Goal: Transaction & Acquisition: Purchase product/service

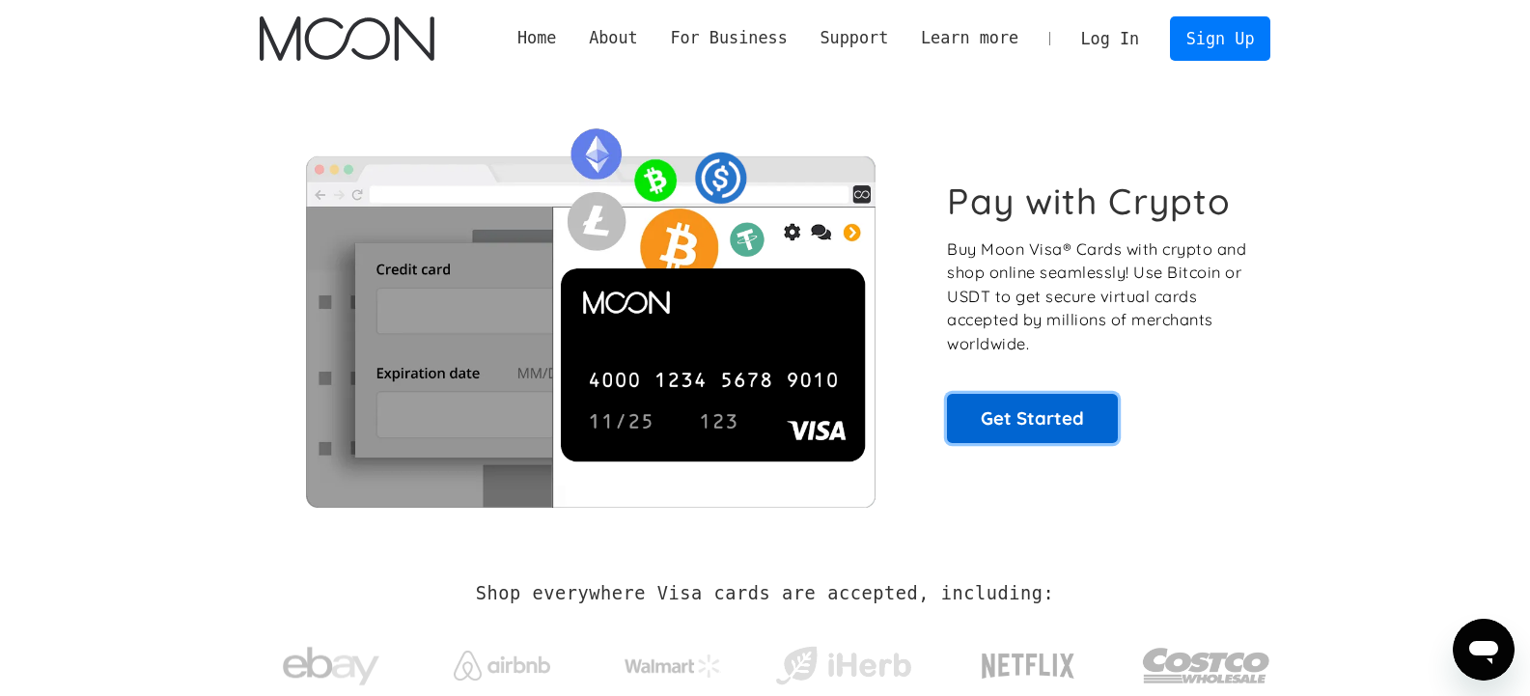
click at [1040, 419] on link "Get Started" at bounding box center [1032, 418] width 171 height 48
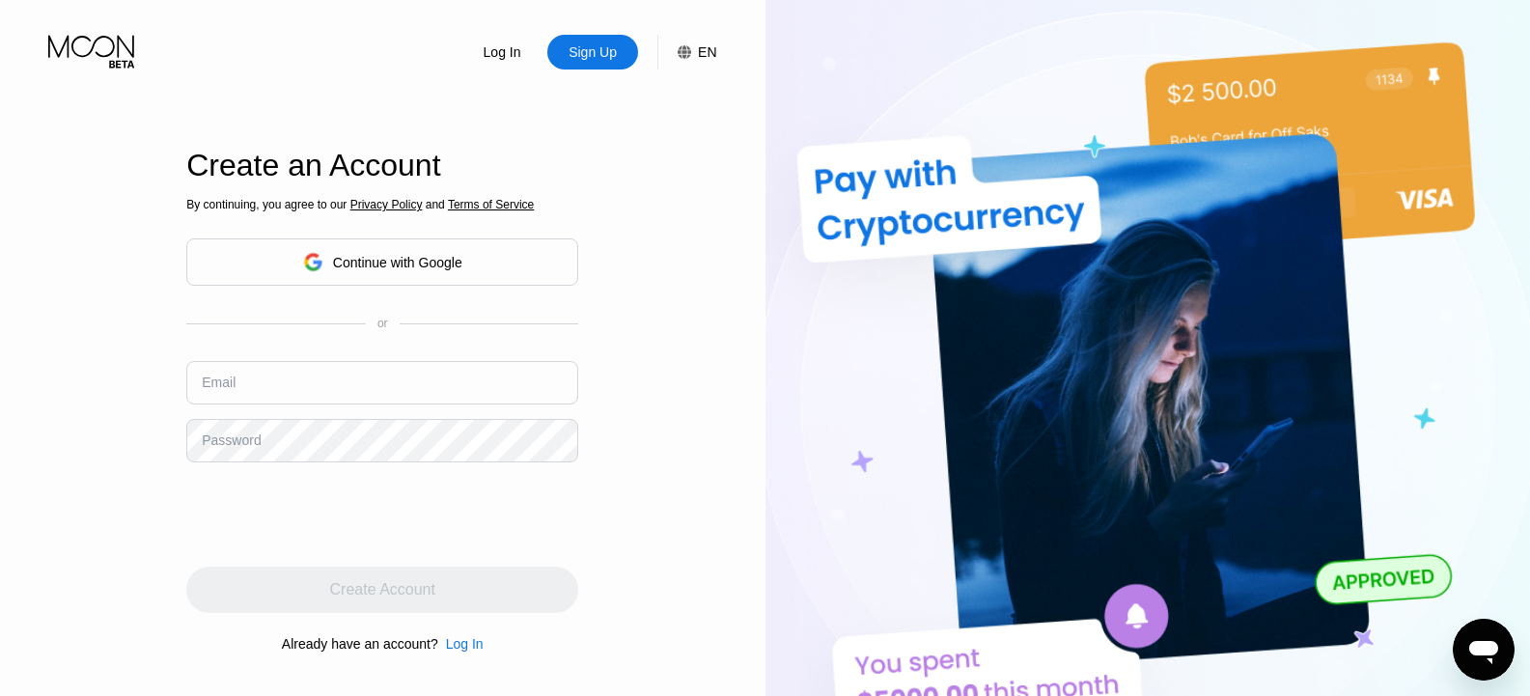
click at [304, 255] on icon at bounding box center [312, 262] width 19 height 19
click at [495, 47] on div "Log In" at bounding box center [503, 51] width 42 height 19
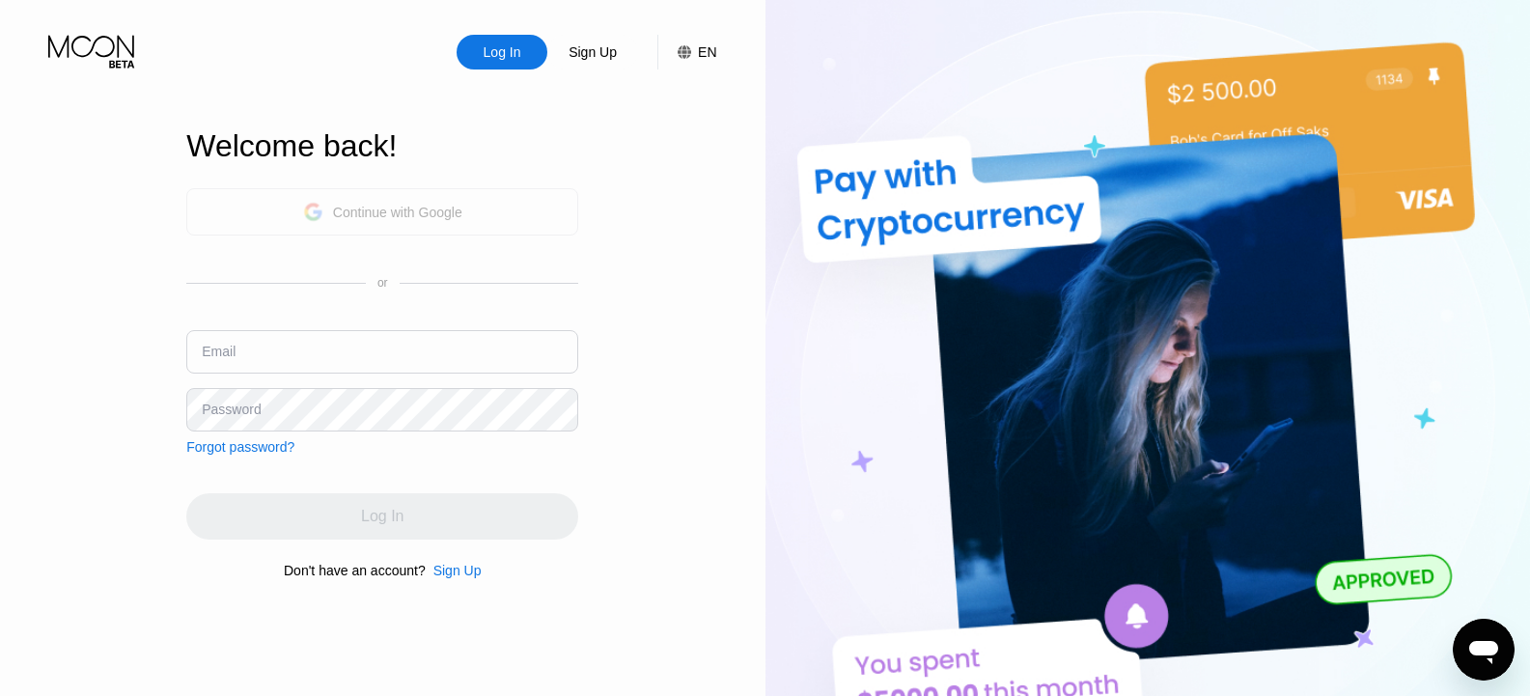
click at [380, 190] on div "Continue with Google" at bounding box center [382, 211] width 392 height 47
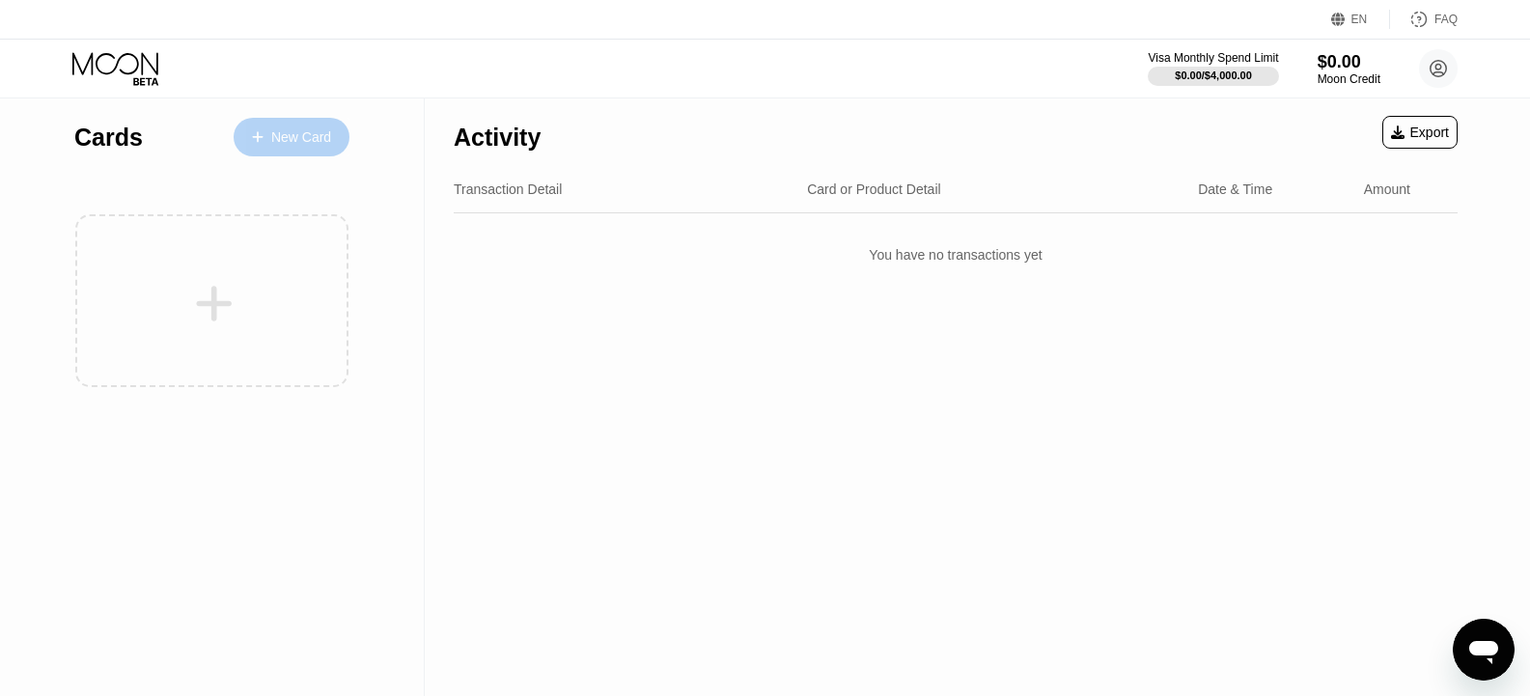
click at [271, 131] on div "New Card" at bounding box center [301, 137] width 60 height 16
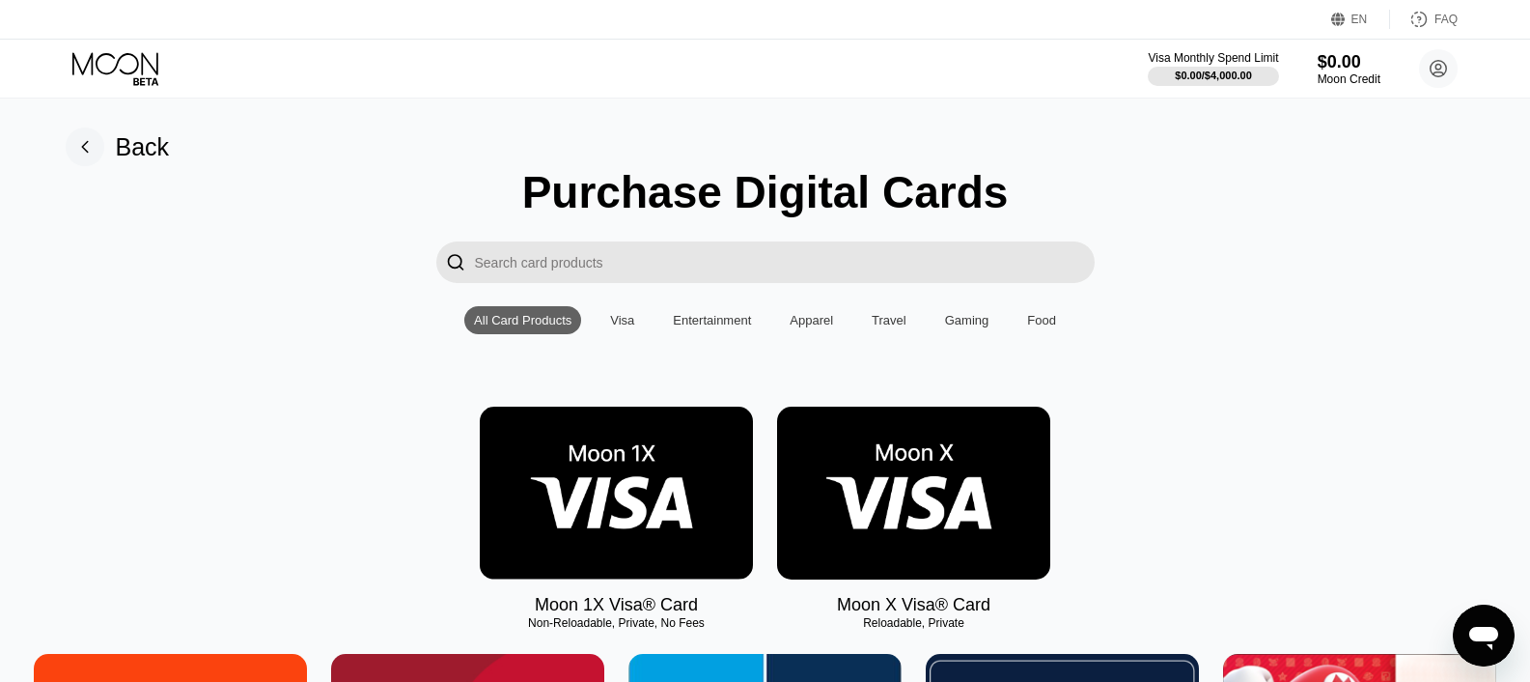
click at [826, 443] on img at bounding box center [913, 492] width 273 height 173
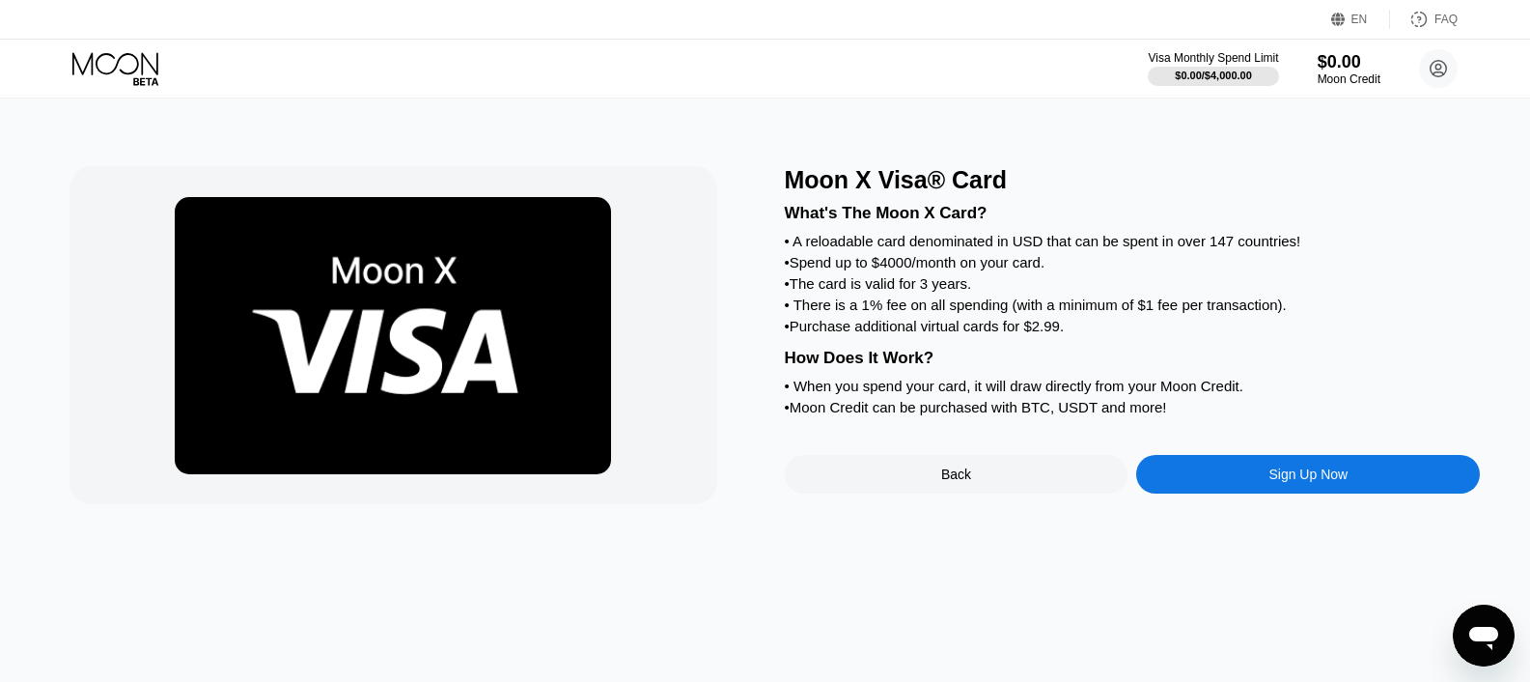
click at [838, 467] on div "Moon X Visa® Card What's The Moon X Card? • A reloadable card denominated in US…" at bounding box center [1133, 335] width 696 height 338
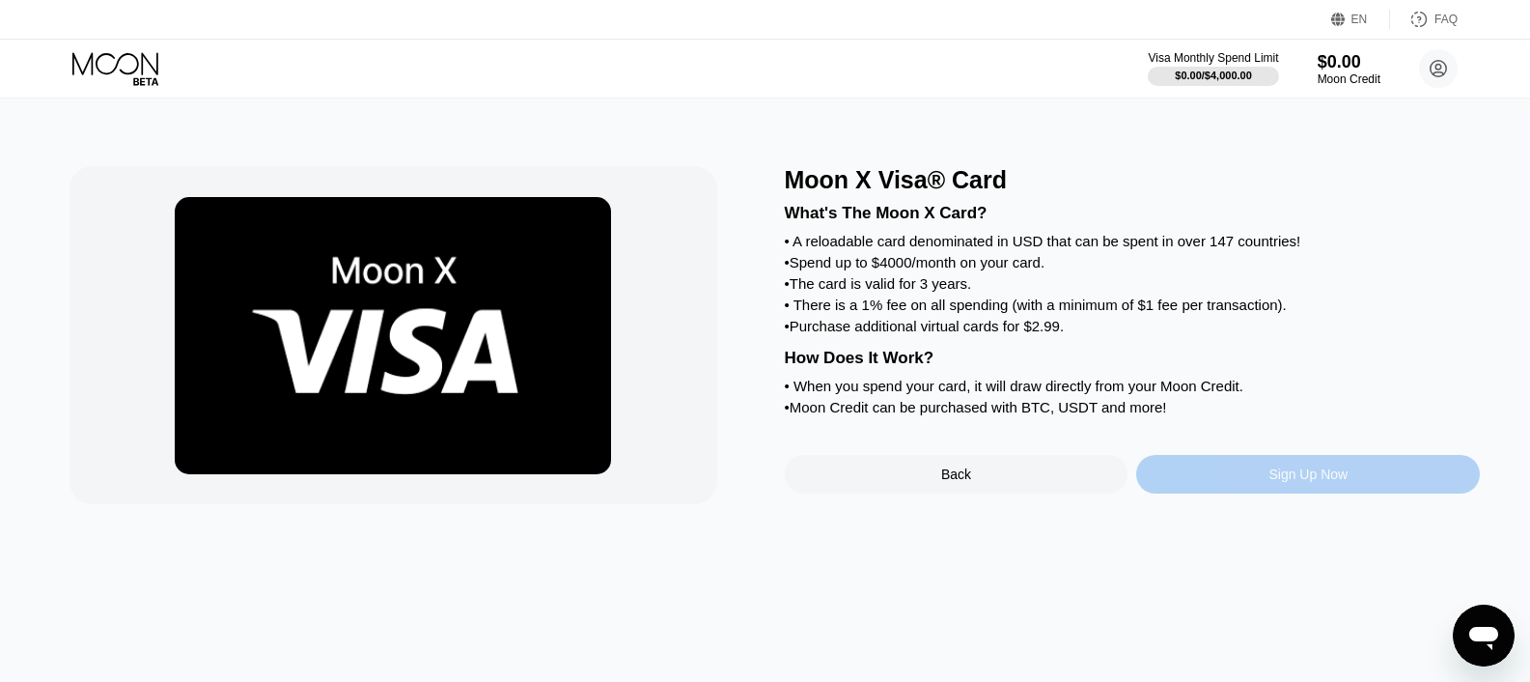
click at [1213, 484] on div "Sign Up Now" at bounding box center [1308, 474] width 344 height 39
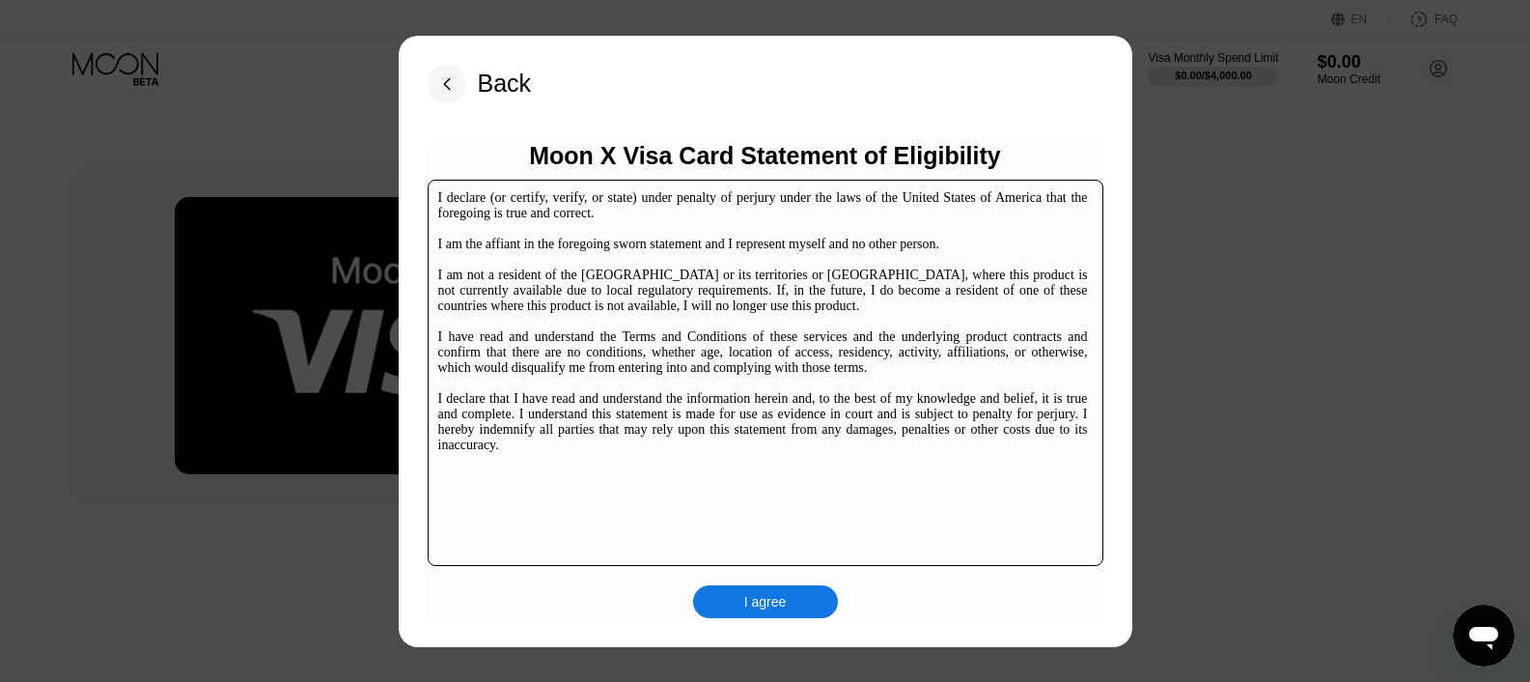
click at [796, 605] on div "I agree" at bounding box center [765, 601] width 145 height 33
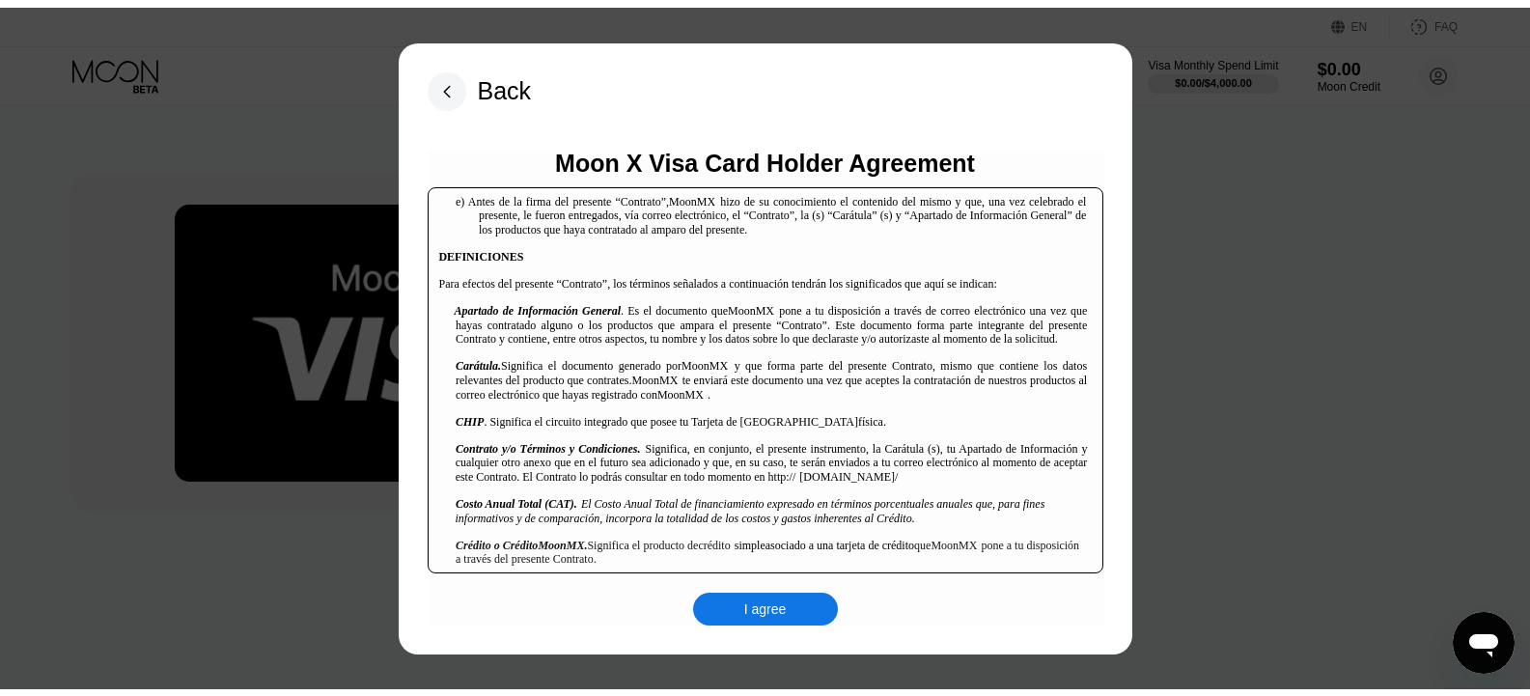
scroll to position [579, 0]
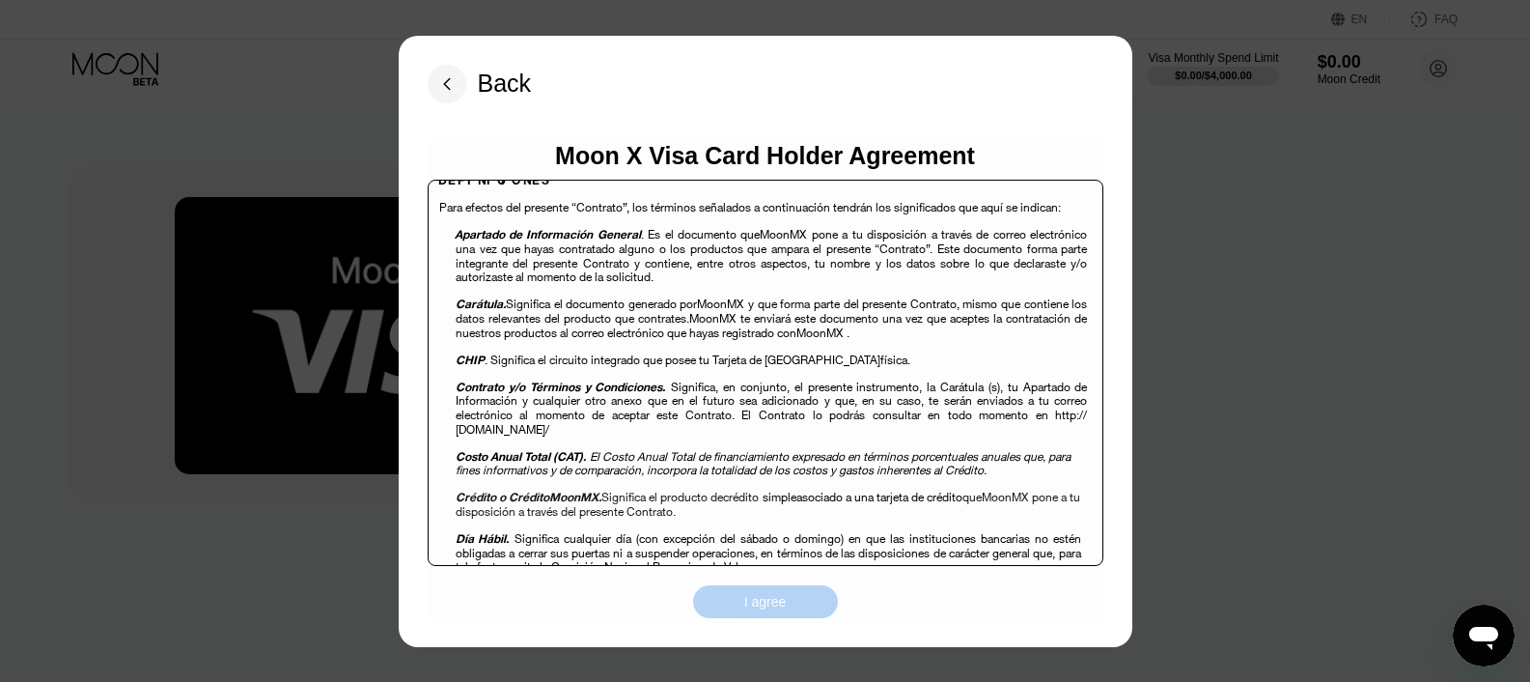
click at [795, 617] on div "I agree" at bounding box center [765, 601] width 145 height 33
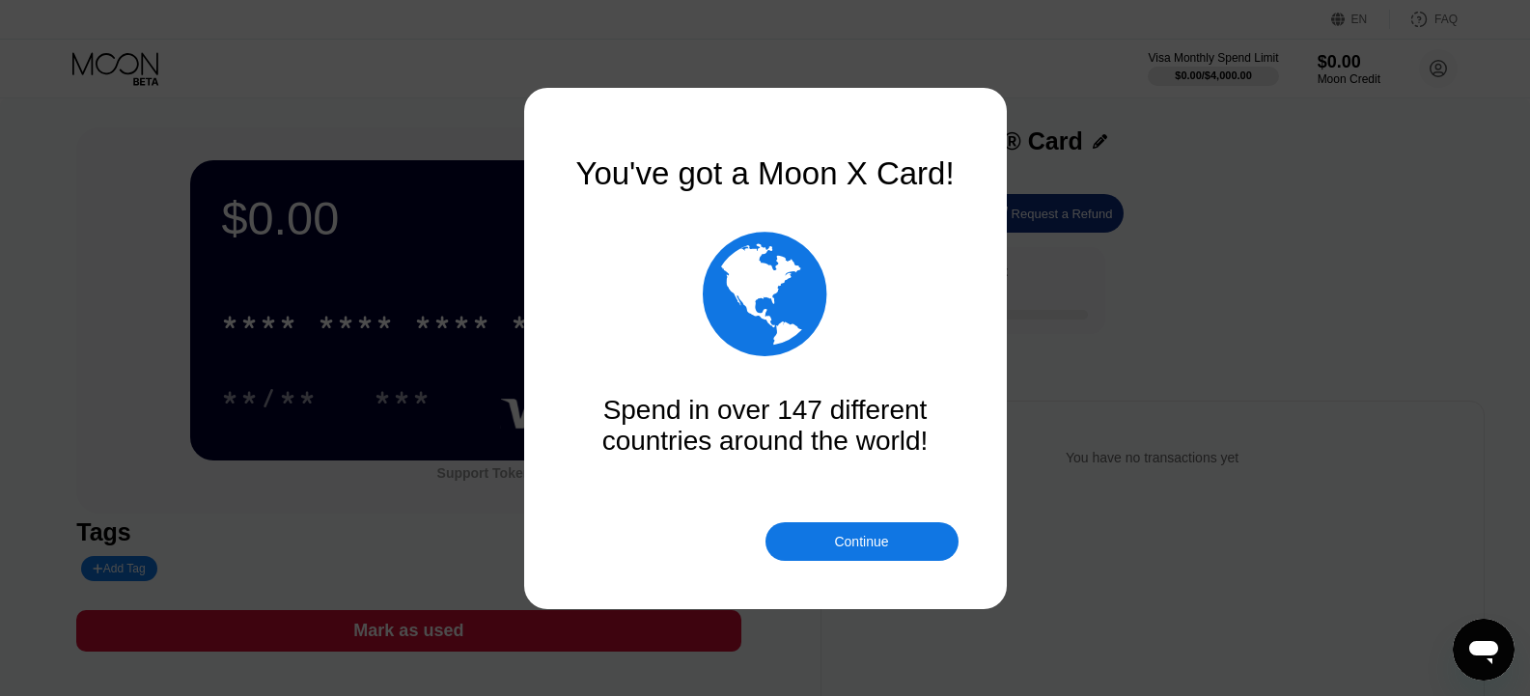
click at [918, 227] on div "" at bounding box center [766, 293] width 386 height 145
click at [914, 556] on div "Continue" at bounding box center [862, 541] width 193 height 39
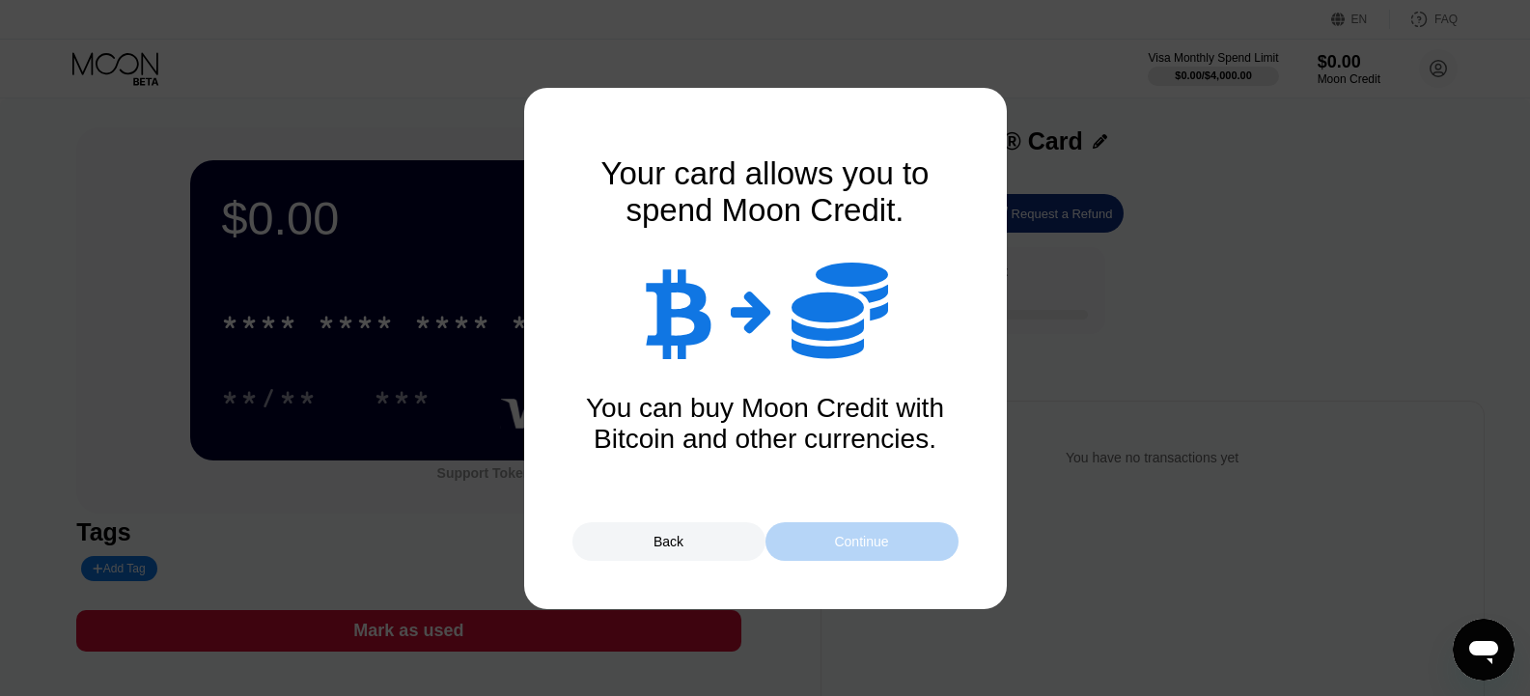
click at [830, 541] on div "Continue" at bounding box center [862, 541] width 193 height 39
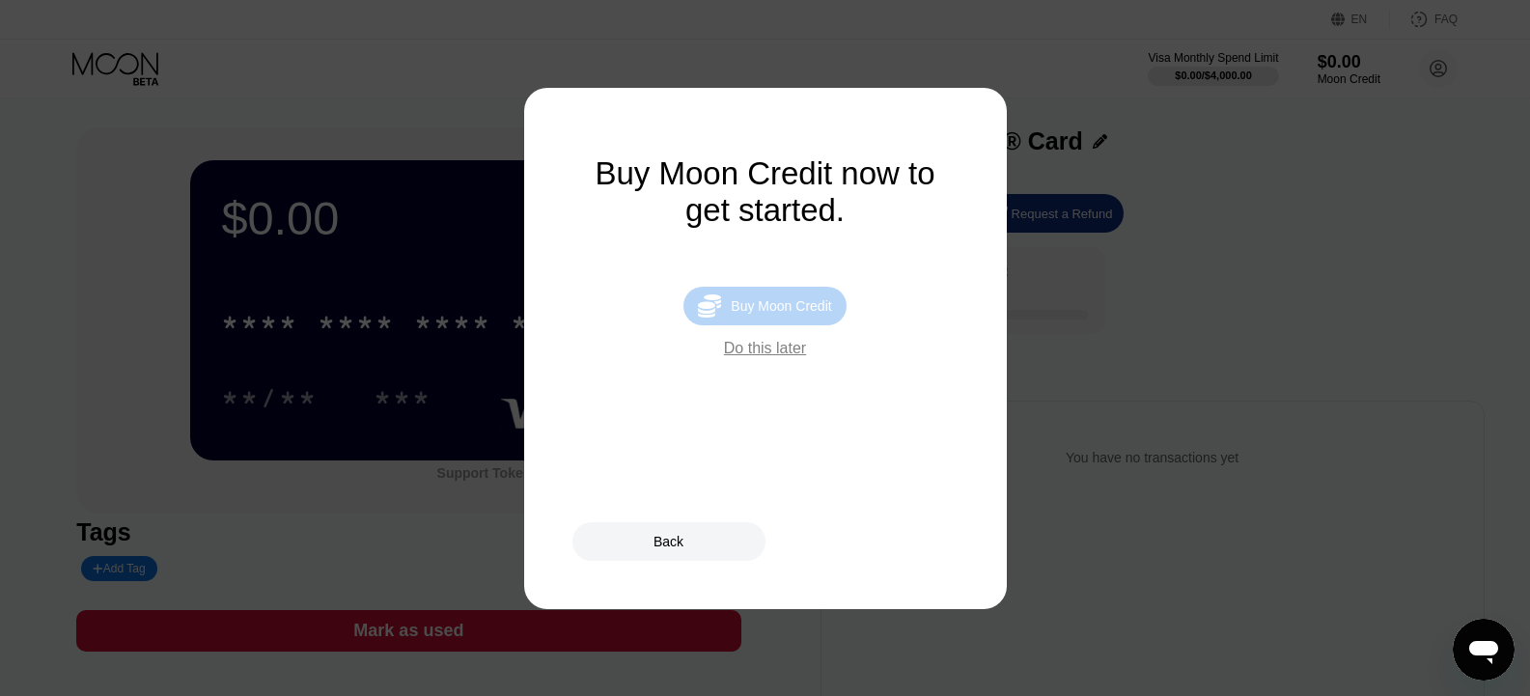
click at [766, 306] on div " Buy Moon Credit" at bounding box center [765, 306] width 162 height 39
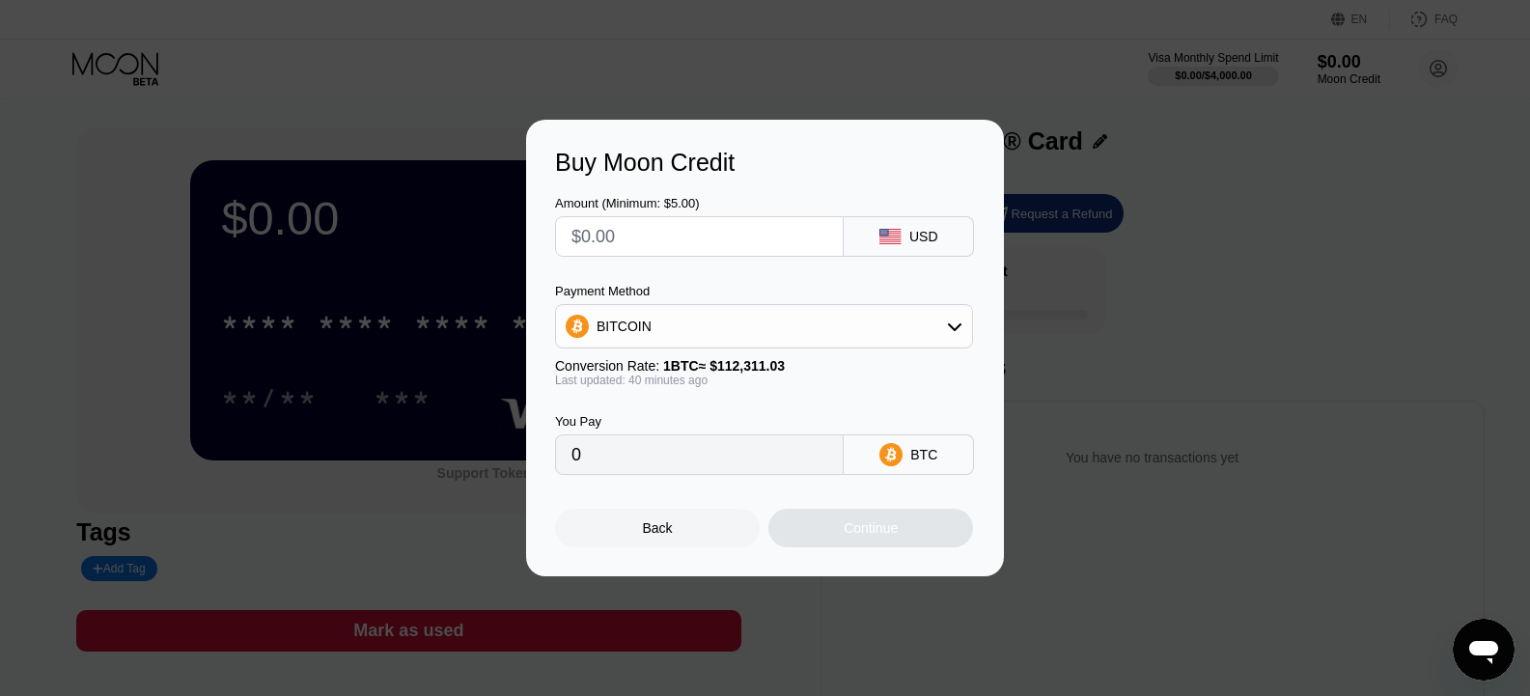
click at [955, 330] on icon at bounding box center [955, 327] width 14 height 8
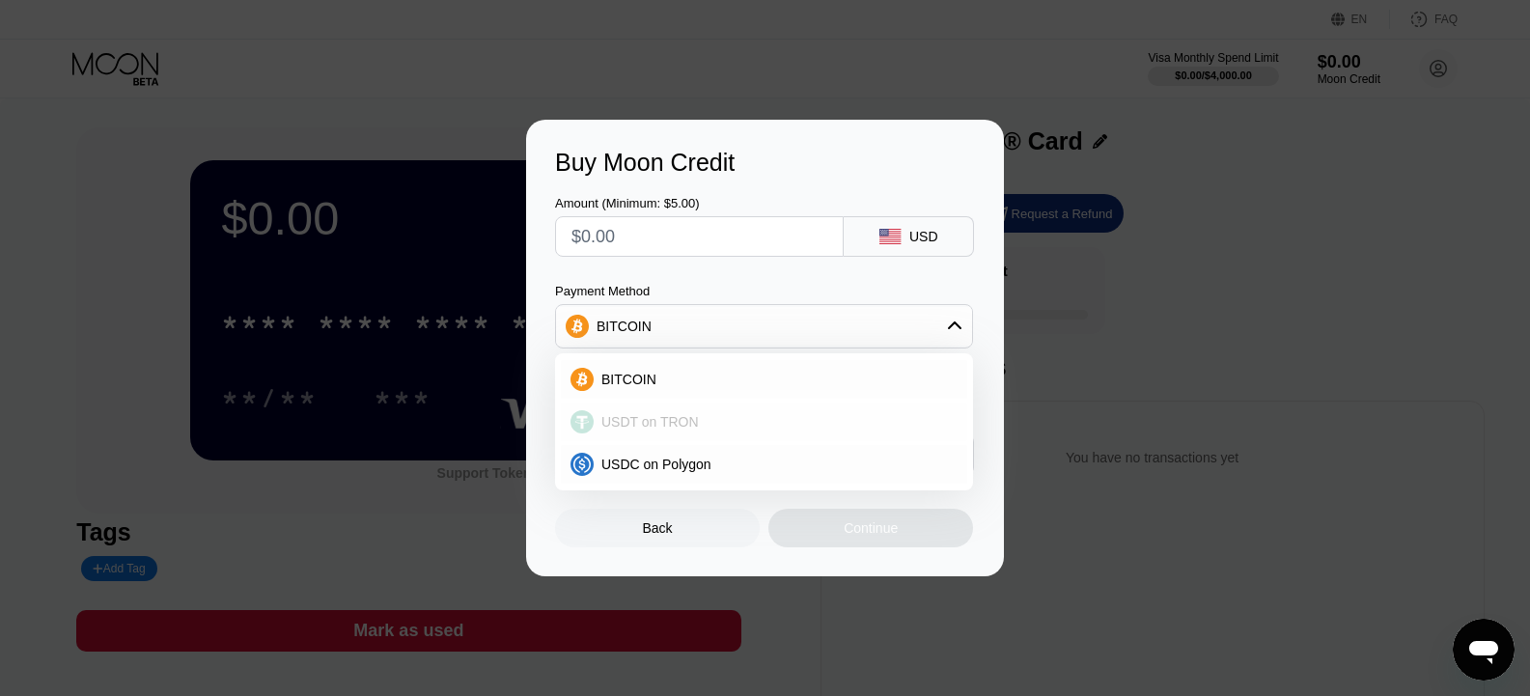
click at [688, 416] on span "USDT on TRON" at bounding box center [651, 421] width 98 height 15
type input "0.00"
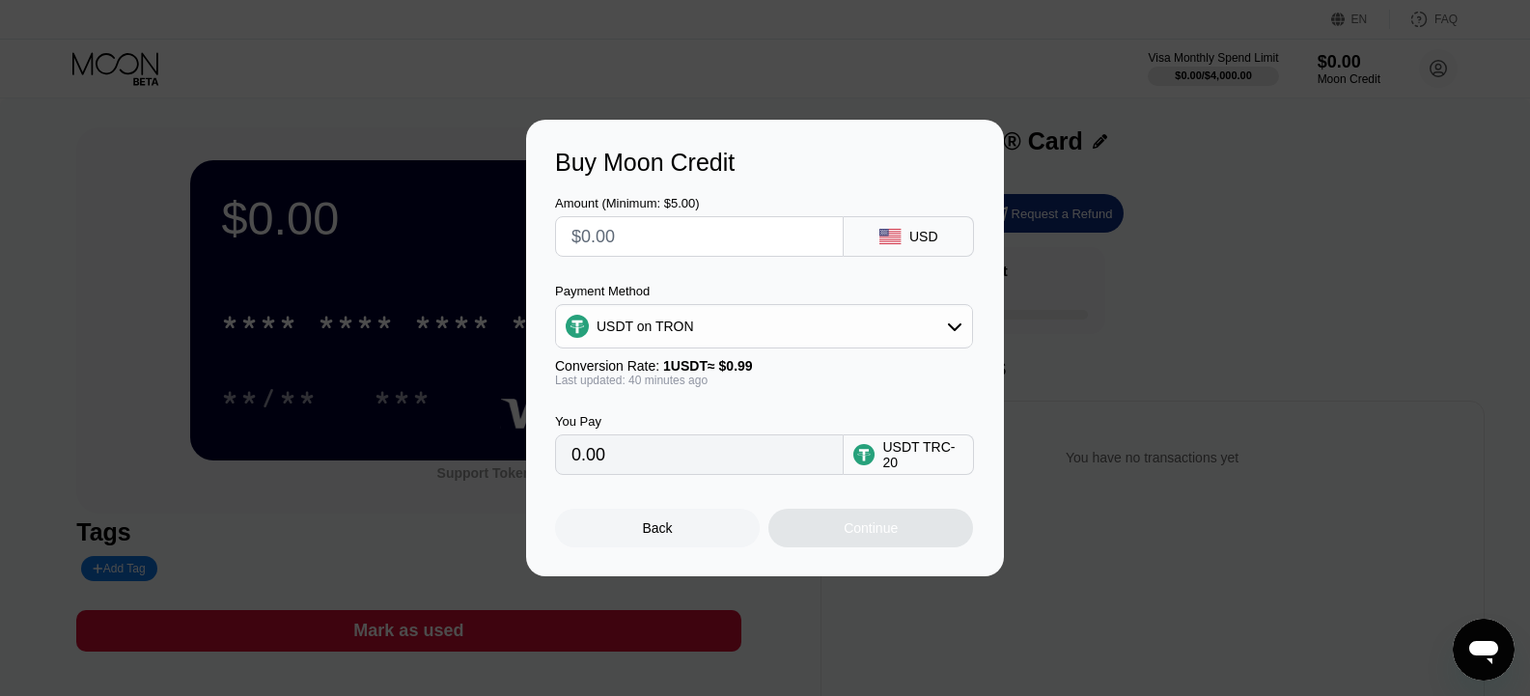
click at [660, 243] on input "text" at bounding box center [700, 236] width 256 height 39
type input "$5"
type input "5.05"
type input "$50"
type input "50.51"
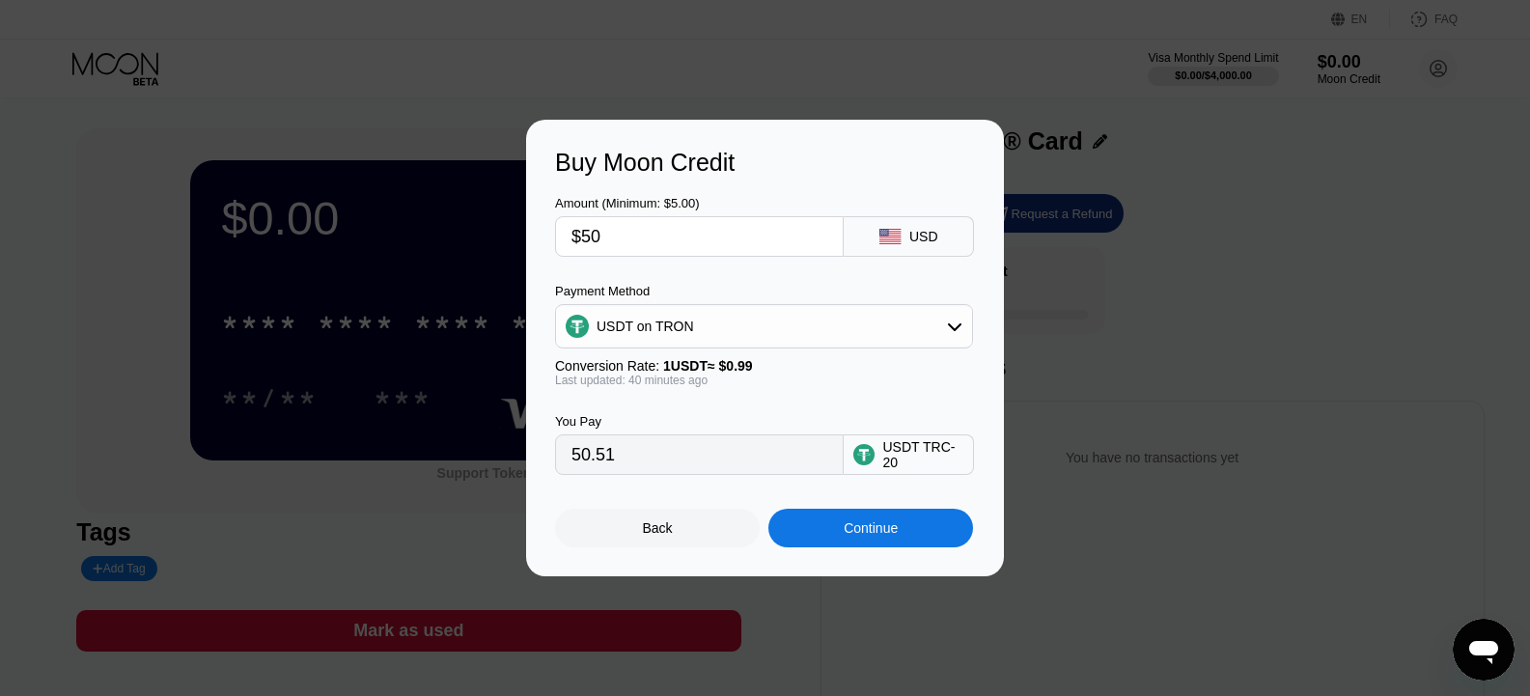
type input "$50"
click at [858, 545] on div "Continue" at bounding box center [871, 528] width 205 height 39
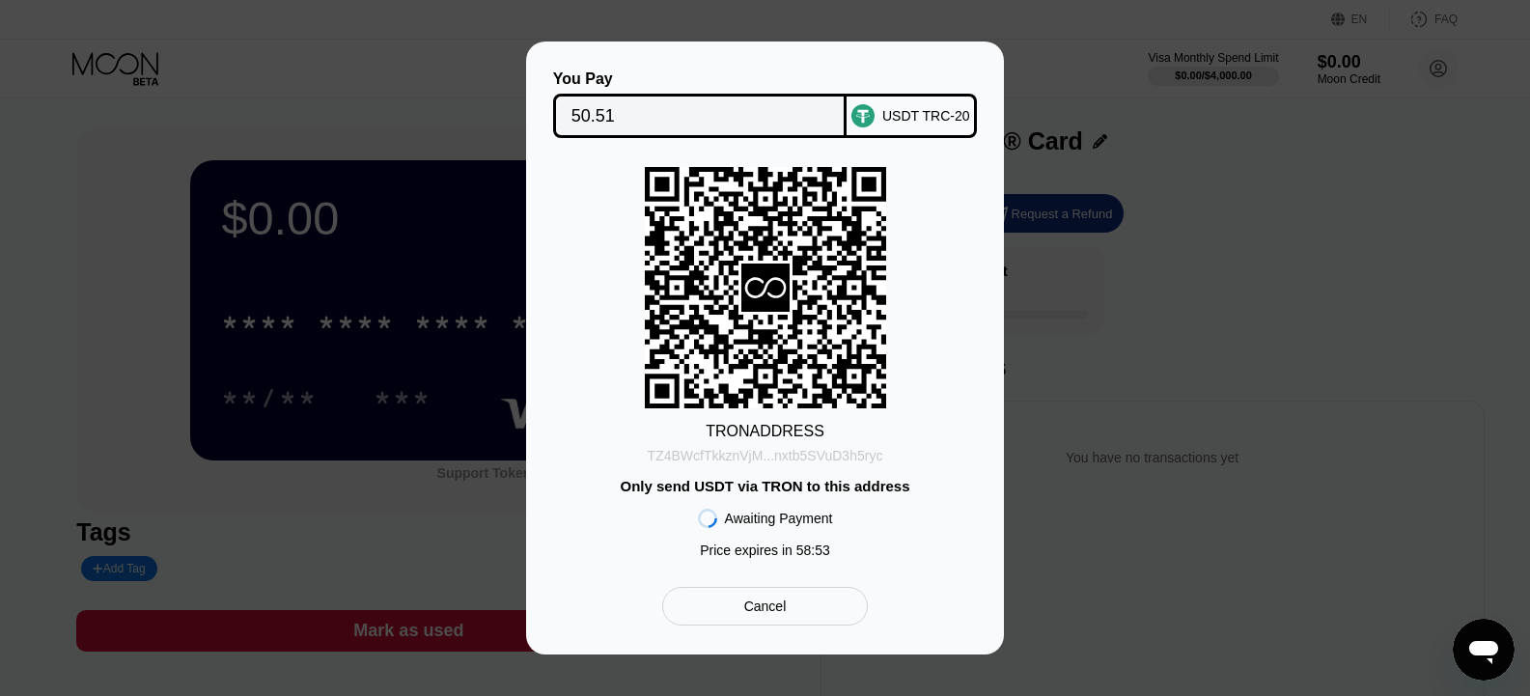
click at [826, 454] on div "TZ4BWcfTkkznVjM...nxtb5SVuD3h5ryc" at bounding box center [766, 455] width 236 height 15
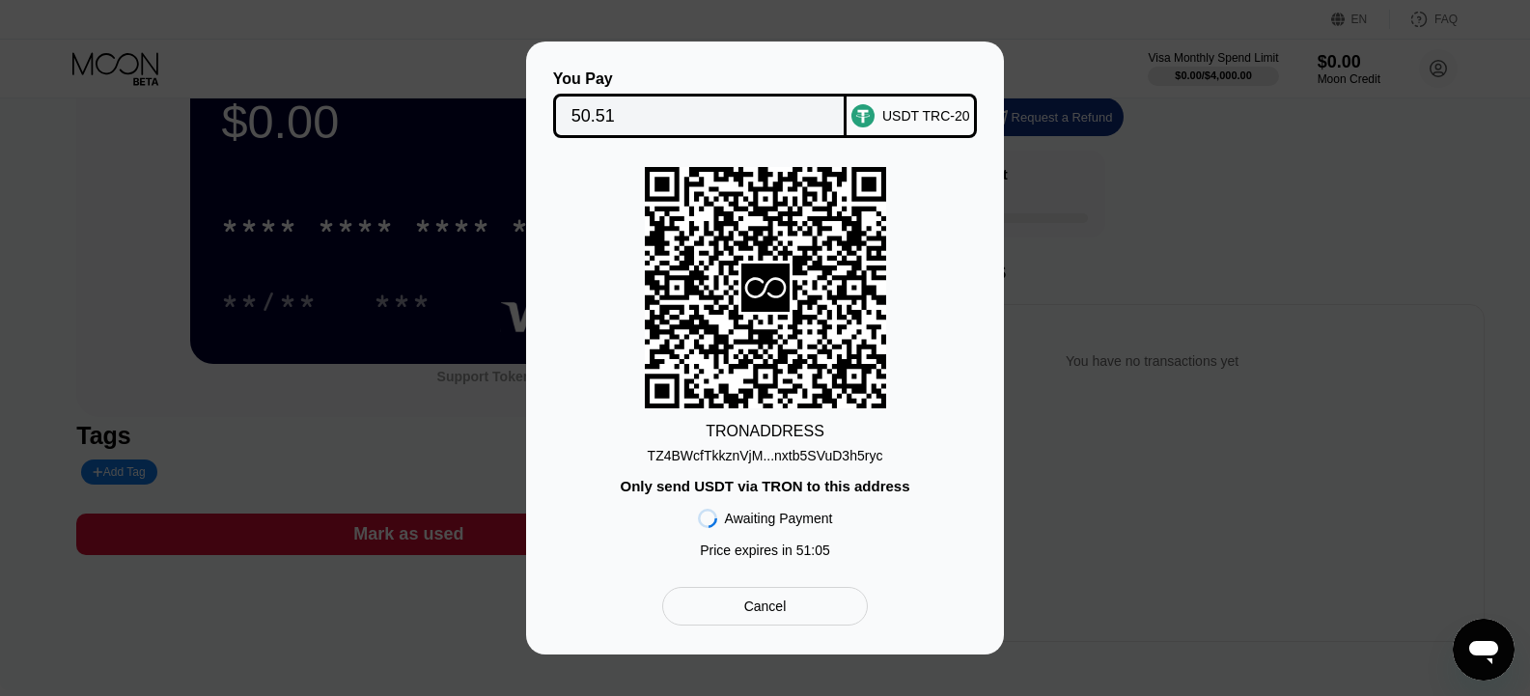
click at [801, 521] on div "Awaiting Payment" at bounding box center [779, 518] width 108 height 15
click at [752, 524] on div "Awaiting Payment" at bounding box center [779, 518] width 108 height 15
click at [782, 462] on div "TZ4BWcfTkkznVjM...nxtb5SVuD3h5ryc" at bounding box center [766, 455] width 236 height 15
click at [741, 430] on div "TRON ADDRESS" at bounding box center [765, 431] width 119 height 17
click at [898, 508] on div "TRON ADDRESS TZ4BWcfTkkznVjM...nxtb5SVuD3h5ryc Only send USDT via TRON to this …" at bounding box center [765, 367] width 420 height 401
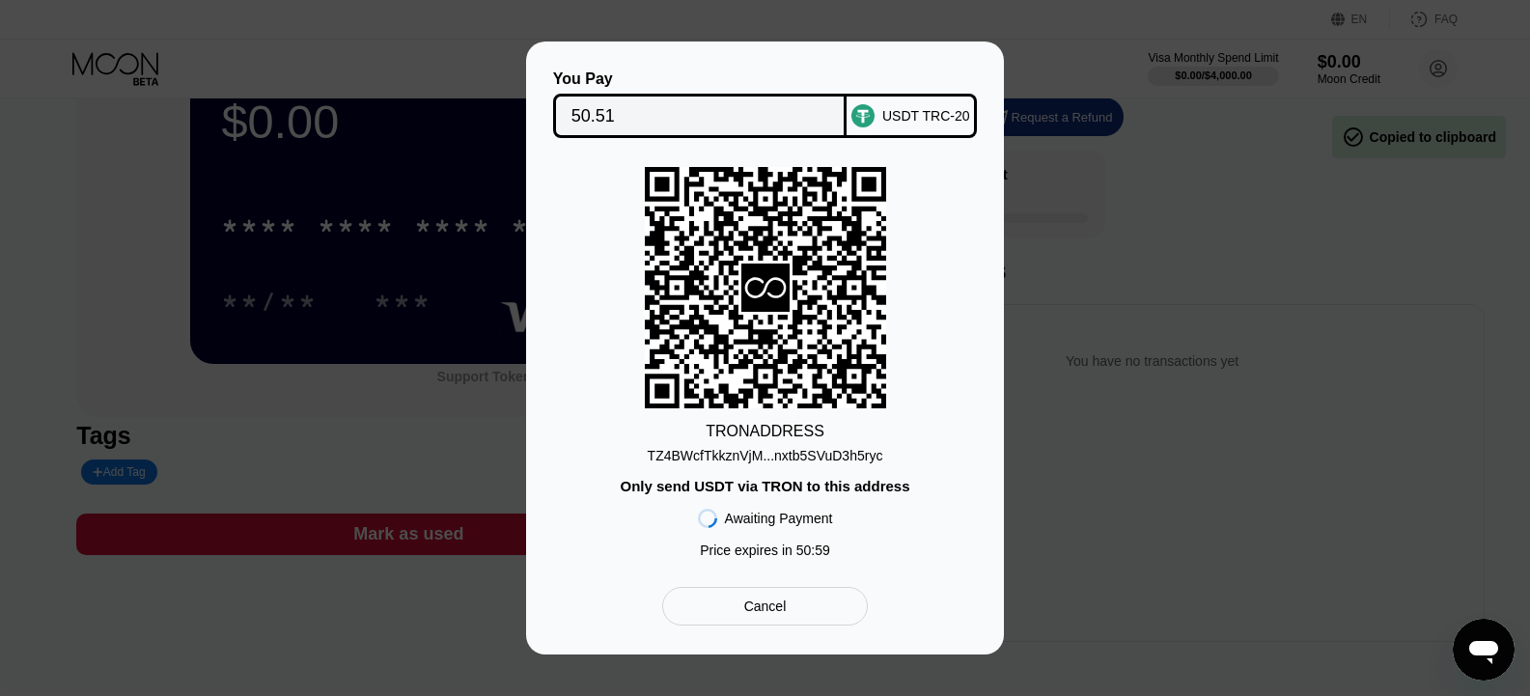
drag, startPoint x: 901, startPoint y: 511, endPoint x: 897, endPoint y: 501, distance: 10.4
click at [897, 501] on div "TRON ADDRESS TZ4BWcfTkkznVjM...nxtb5SVuD3h5ryc Only send USDT via TRON to this …" at bounding box center [765, 367] width 420 height 401
click at [1295, 244] on div "You Pay 50.51 USDT TRC-20 TRON ADDRESS TZ4BWcfTkkznVjM...nxtb5SVuD3h5ryc Only s…" at bounding box center [765, 348] width 1530 height 613
click at [756, 509] on div "Awaiting Payment Price expires in 50 : 49" at bounding box center [765, 530] width 135 height 73
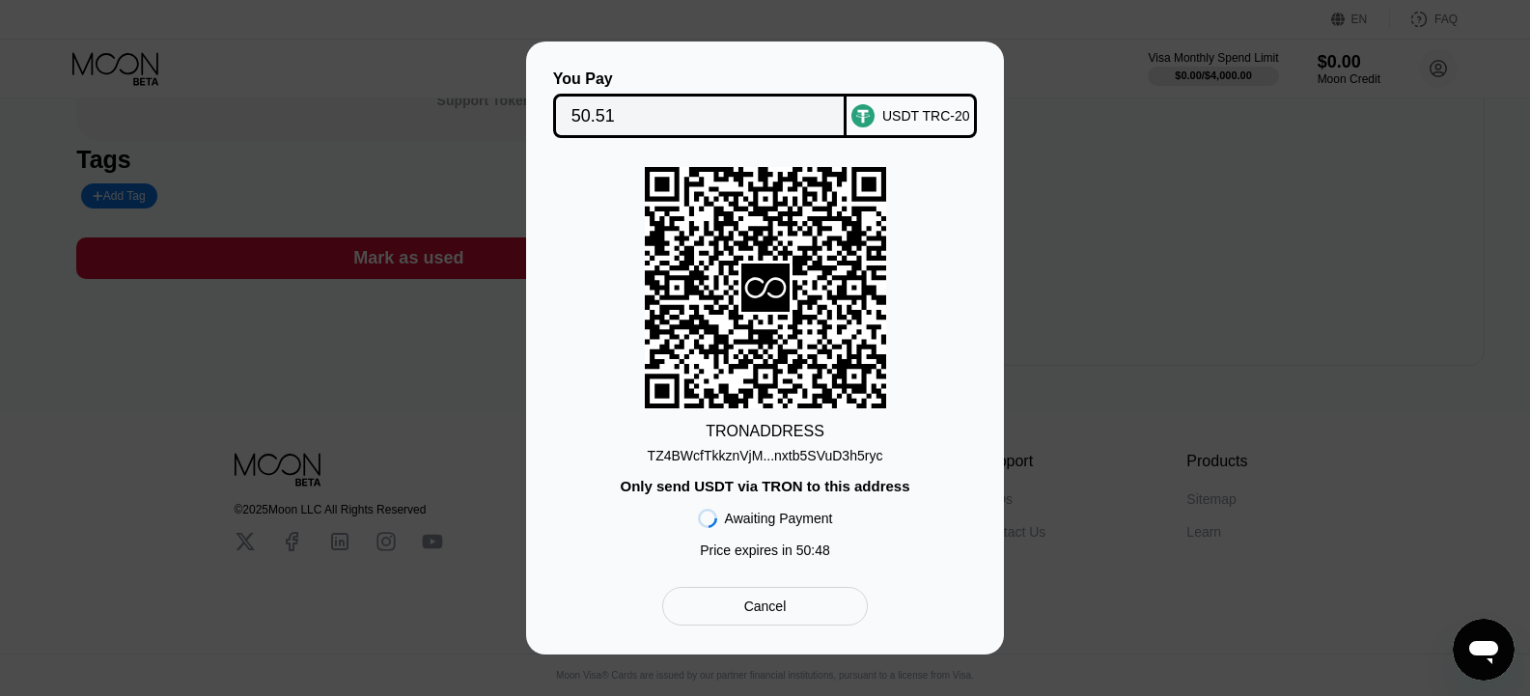
scroll to position [0, 0]
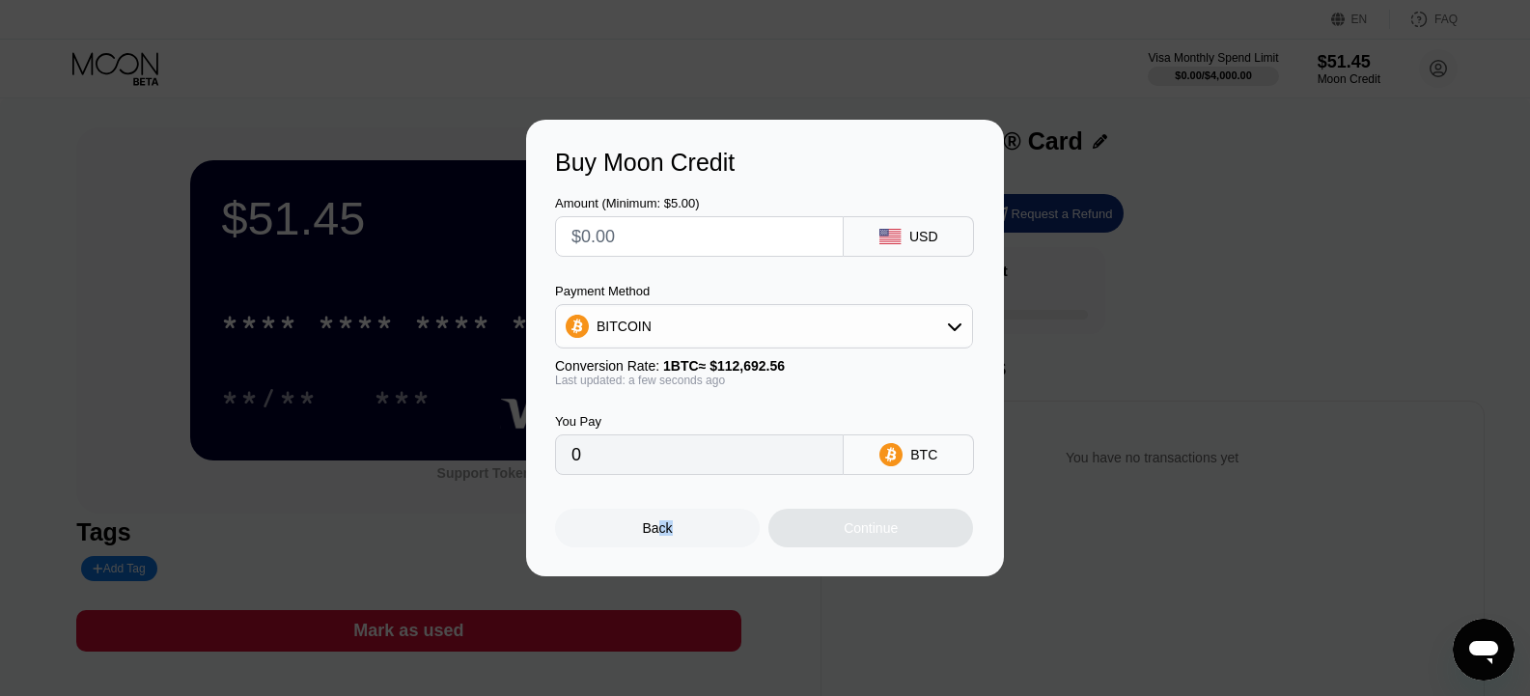
click at [660, 536] on div "Back" at bounding box center [658, 527] width 30 height 15
click at [656, 536] on div "Back" at bounding box center [658, 527] width 30 height 15
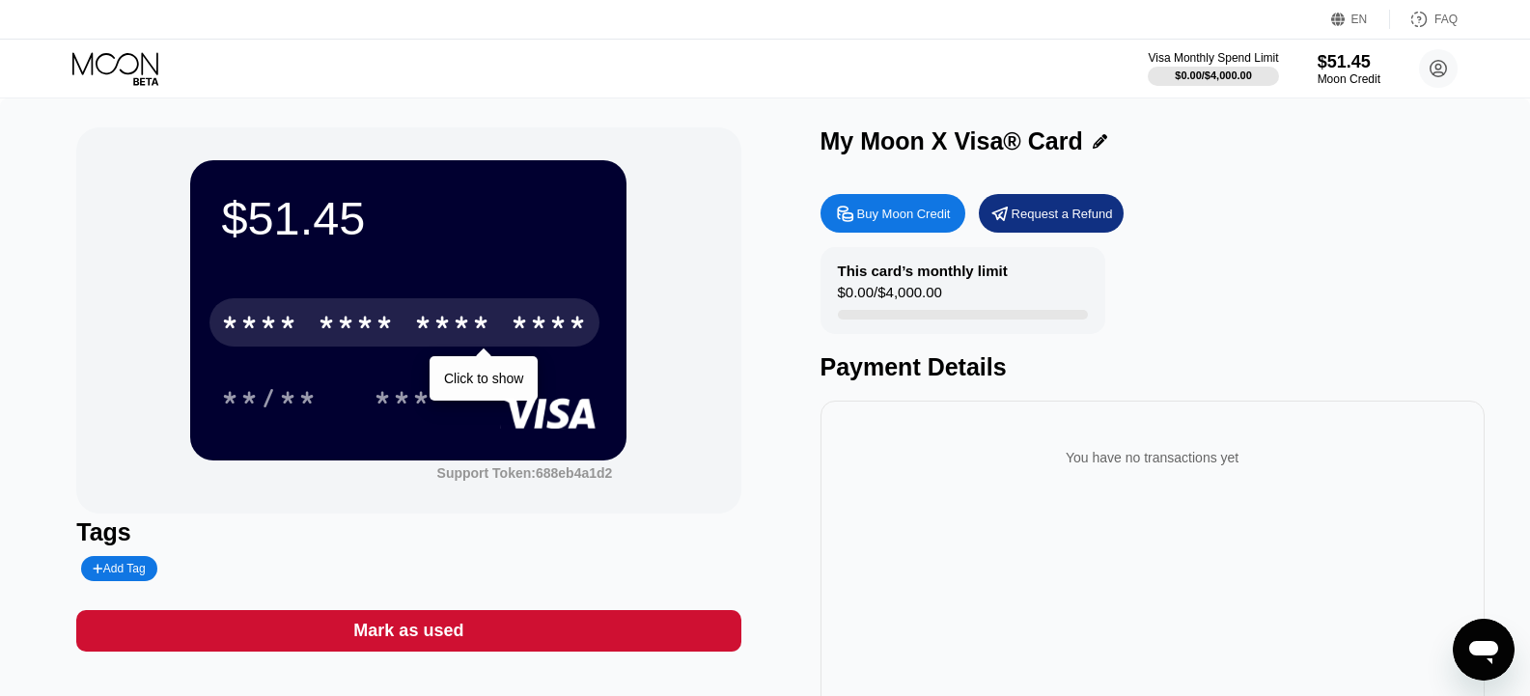
click at [296, 328] on div "* * * *" at bounding box center [259, 325] width 77 height 31
click at [361, 326] on div "* * * *" at bounding box center [356, 325] width 77 height 31
